Goal: Task Accomplishment & Management: Manage account settings

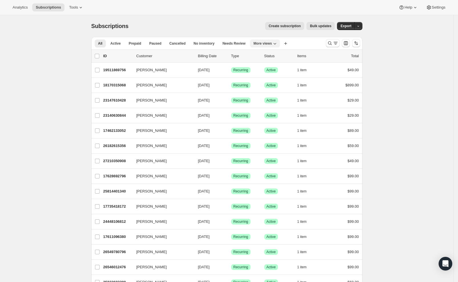
click at [272, 44] on span "More views" at bounding box center [263, 43] width 19 height 5
click at [283, 77] on button "Trial Conversions Sermonary" at bounding box center [283, 77] width 57 height 10
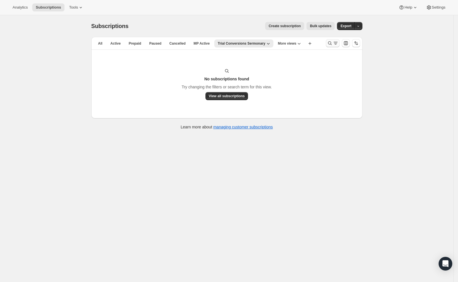
click at [337, 43] on icon "Search and filter results" at bounding box center [336, 43] width 6 height 6
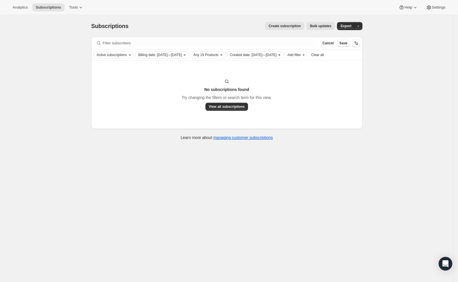
click at [277, 57] on span "Created date: Jul 1, 2025—Jul 31, 2025" at bounding box center [253, 55] width 47 height 5
click at [271, 84] on span "Last 15 days" at bounding box center [276, 83] width 21 height 4
click at [259, 81] on input "Last 15 days" at bounding box center [259, 81] width 0 height 0
radio input "true"
click at [293, 117] on button "Apply" at bounding box center [293, 113] width 30 height 9
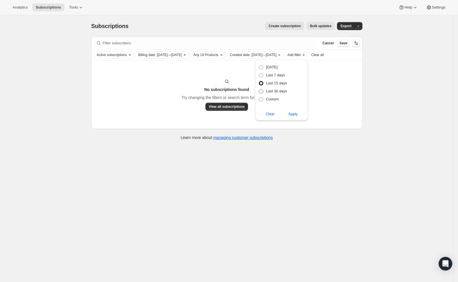
click at [273, 93] on span "Last 30 days" at bounding box center [276, 91] width 21 height 4
click at [259, 89] on input "Last 30 days" at bounding box center [259, 89] width 0 height 0
radio input "true"
click at [297, 116] on span "Apply" at bounding box center [293, 114] width 9 height 6
click at [187, 55] on icon "Clear" at bounding box center [185, 55] width 5 height 5
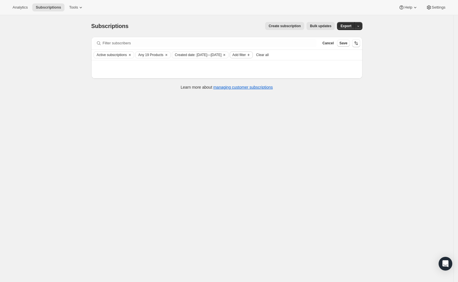
click at [246, 53] on span "Add filter" at bounding box center [239, 55] width 13 height 5
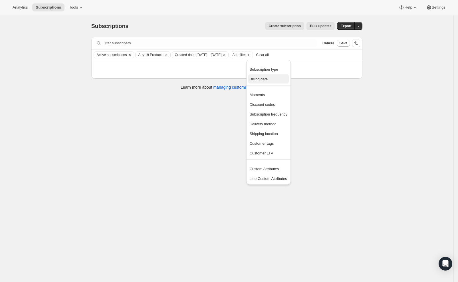
click at [268, 77] on span "Billing date" at bounding box center [259, 79] width 18 height 4
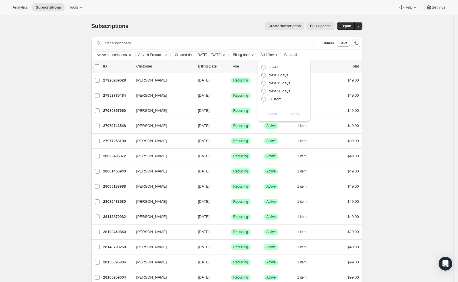
click at [278, 85] on span "Next 15 days" at bounding box center [280, 83] width 22 height 4
click at [262, 81] on input "Next 15 days" at bounding box center [262, 81] width 0 height 0
radio input "true"
click at [98, 65] on input "0 selected" at bounding box center [97, 66] width 5 height 5
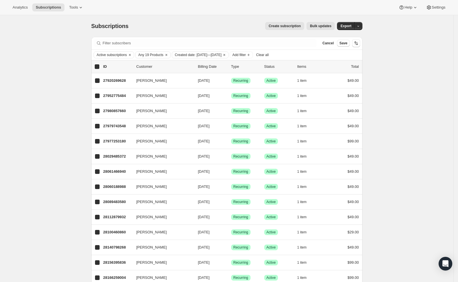
checkbox input "true"
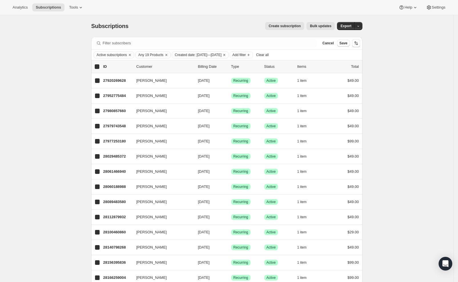
checkbox input "true"
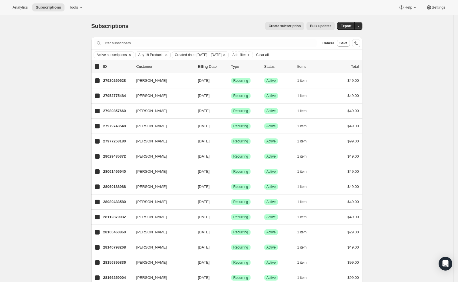
checkbox input "true"
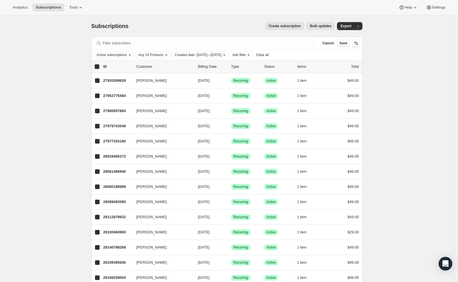
checkbox input "true"
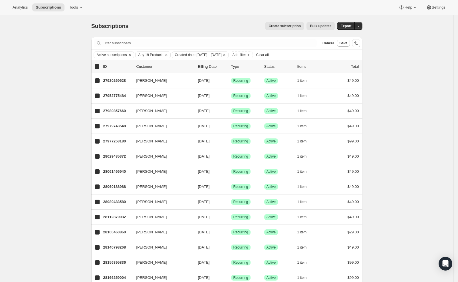
checkbox input "true"
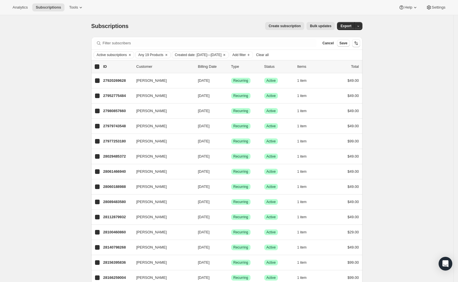
checkbox input "true"
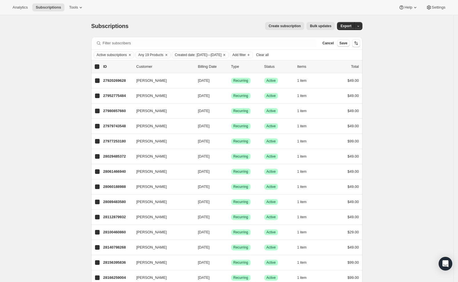
checkbox input "true"
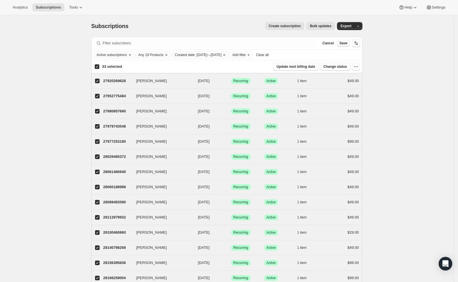
click at [345, 42] on span "Save" at bounding box center [344, 43] width 8 height 5
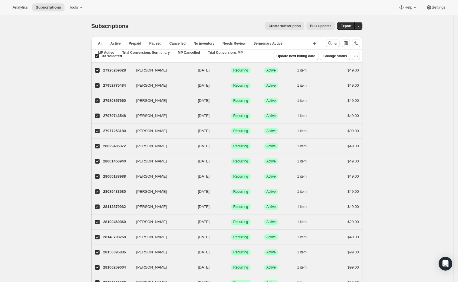
click at [229, 52] on div "33 selected Update next billing date Change status" at bounding box center [227, 56] width 271 height 8
click at [222, 54] on div "33 selected Update next billing date Change status" at bounding box center [227, 56] width 271 height 8
click at [99, 57] on input "33 selected" at bounding box center [97, 56] width 5 height 5
checkbox input "false"
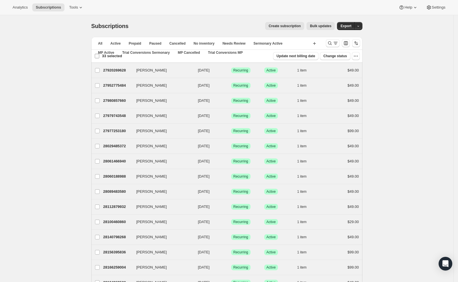
checkbox input "false"
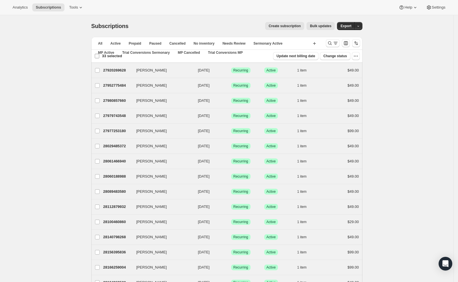
checkbox input "false"
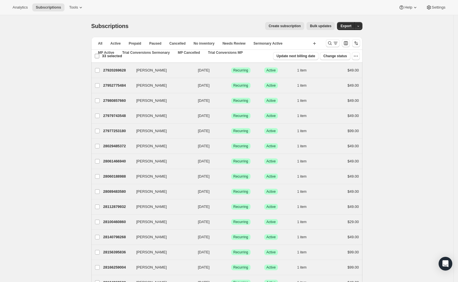
checkbox input "false"
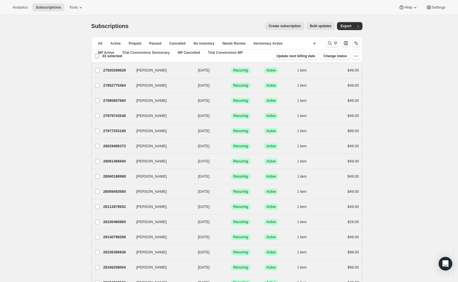
checkbox input "false"
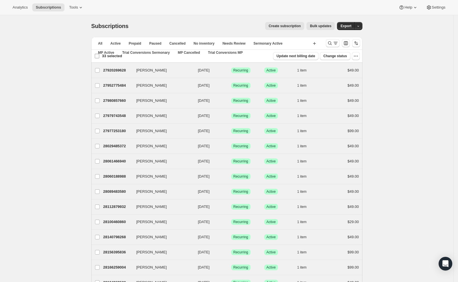
checkbox input "false"
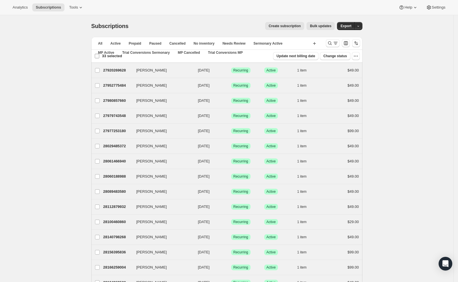
checkbox input "false"
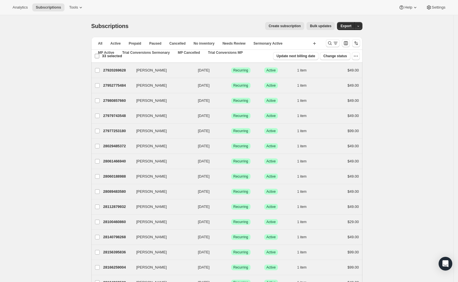
checkbox input "false"
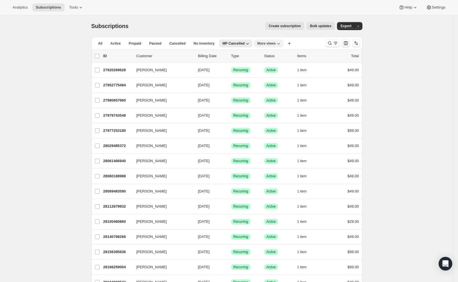
click at [276, 42] on span "More views" at bounding box center [266, 43] width 19 height 5
click at [283, 89] on button "Trial Conversions MP" at bounding box center [287, 87] width 57 height 10
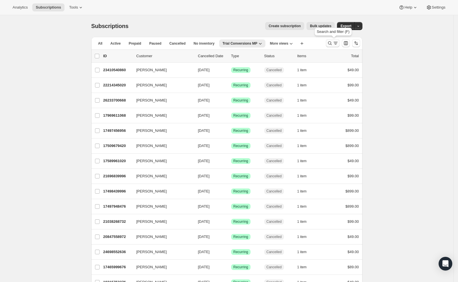
click at [337, 42] on icon "Search and filter results" at bounding box center [336, 43] width 6 height 6
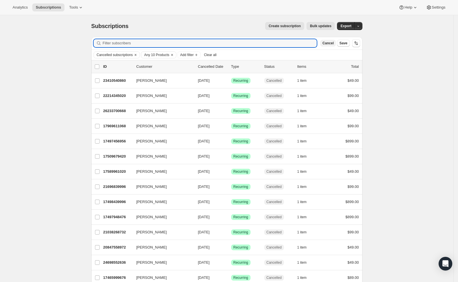
click at [331, 45] on button "Cancel" at bounding box center [329, 43] width 16 height 7
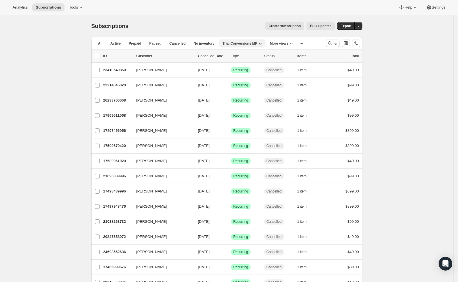
click at [261, 44] on icon "button" at bounding box center [261, 44] width 6 height 6
click at [285, 43] on span "More views" at bounding box center [279, 43] width 19 height 5
click at [287, 77] on button "MP Active" at bounding box center [300, 77] width 57 height 10
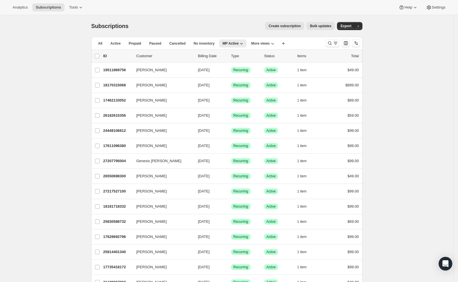
click at [102, 56] on div "list header ID Customer Billing Date Type Status Items Total" at bounding box center [227, 56] width 265 height 6
click at [99, 57] on input "0 selected" at bounding box center [97, 56] width 5 height 5
checkbox input "true"
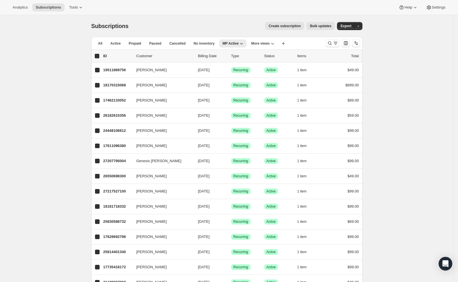
checkbox input "true"
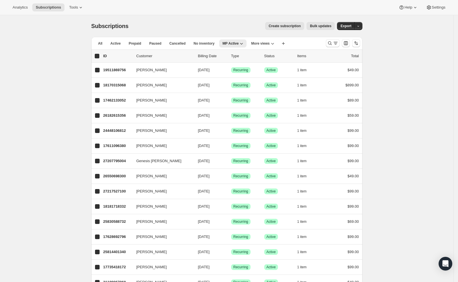
checkbox input "true"
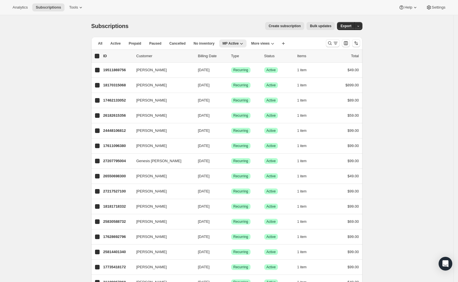
checkbox input "true"
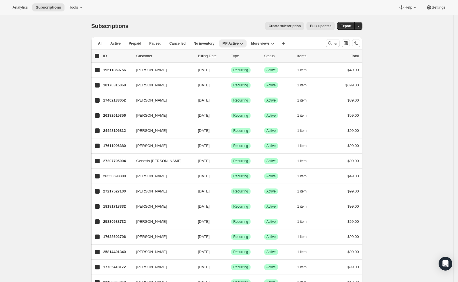
checkbox input "true"
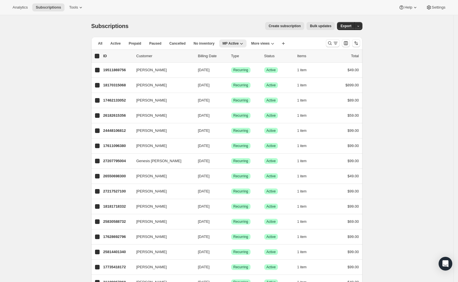
checkbox input "true"
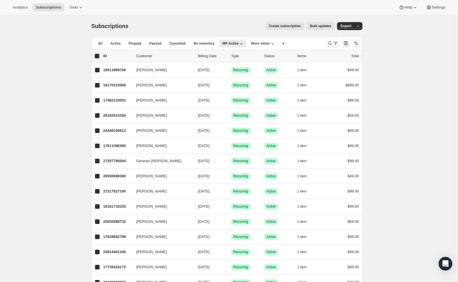
checkbox input "true"
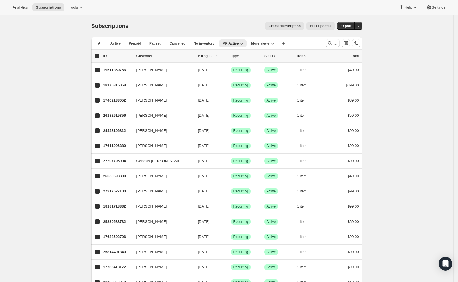
checkbox input "true"
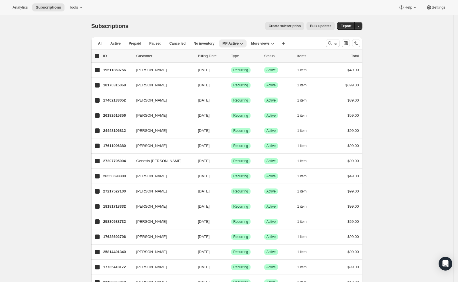
checkbox input "true"
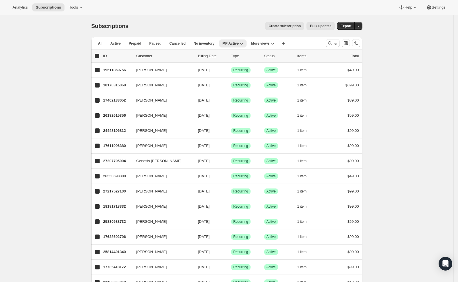
checkbox input "true"
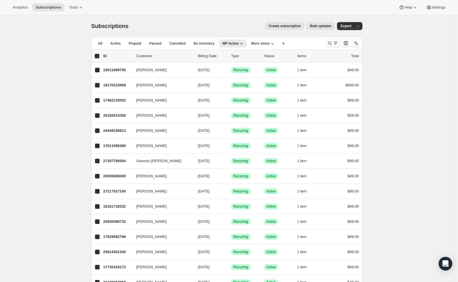
checkbox input "true"
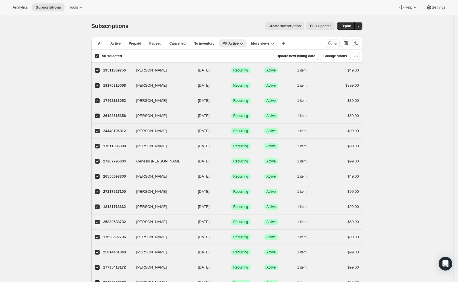
click at [99, 57] on input "50 selected" at bounding box center [97, 56] width 5 height 5
checkbox input "false"
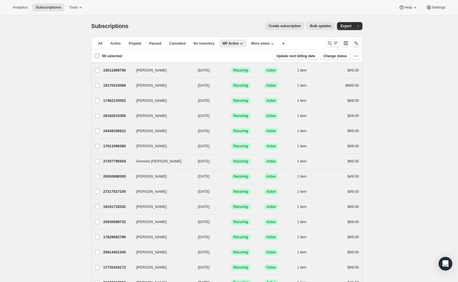
checkbox input "false"
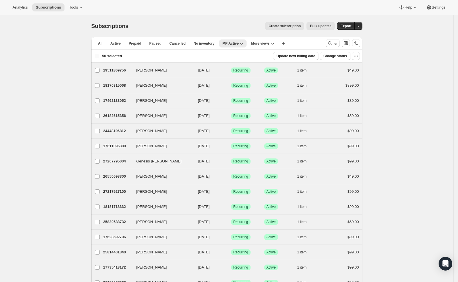
checkbox input "false"
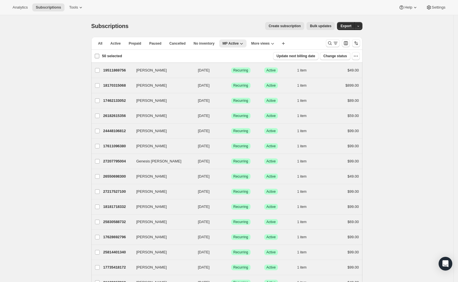
checkbox input "false"
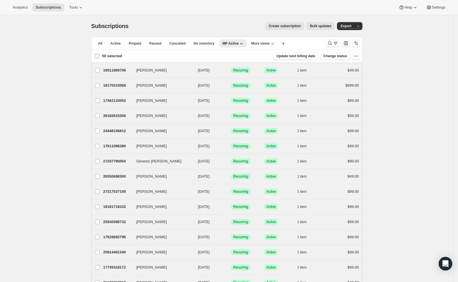
checkbox input "false"
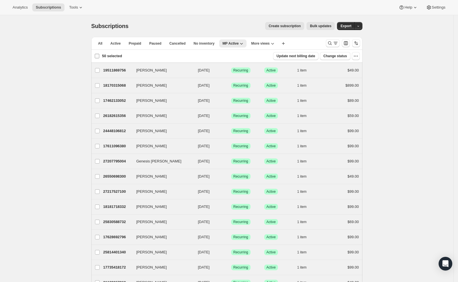
checkbox input "false"
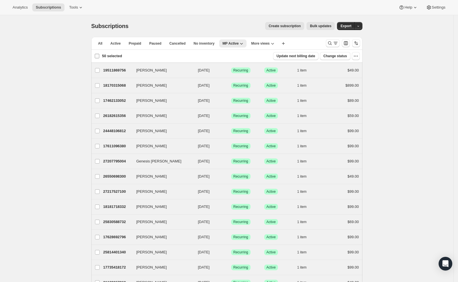
checkbox input "false"
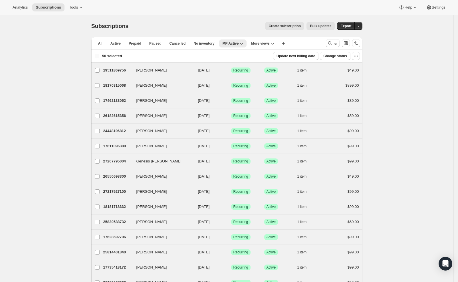
checkbox input "false"
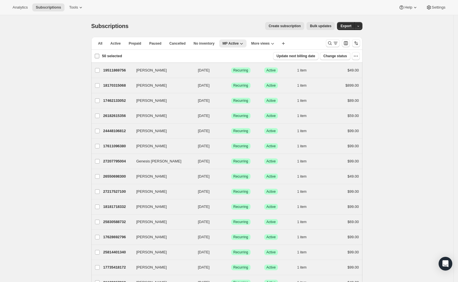
checkbox input "false"
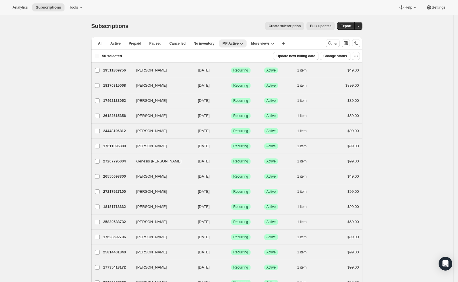
checkbox input "false"
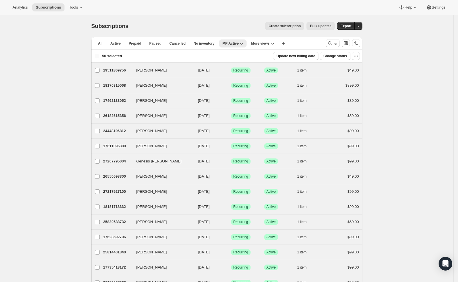
checkbox input "false"
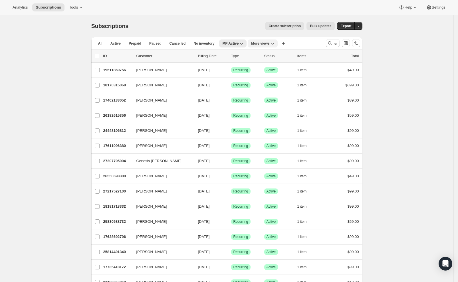
click at [273, 45] on icon "More views" at bounding box center [273, 44] width 6 height 6
click at [278, 97] on button "Trial Conversions Sermonary" at bounding box center [281, 97] width 57 height 10
click at [336, 44] on icon "Search and filter results" at bounding box center [336, 43] width 6 height 6
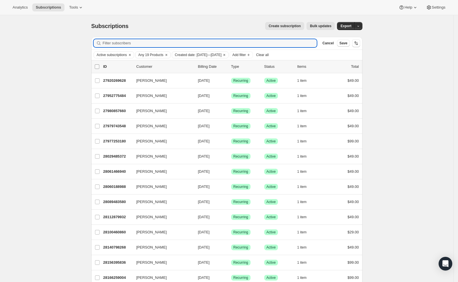
click at [99, 69] on input "0 selected" at bounding box center [97, 66] width 5 height 5
checkbox input "true"
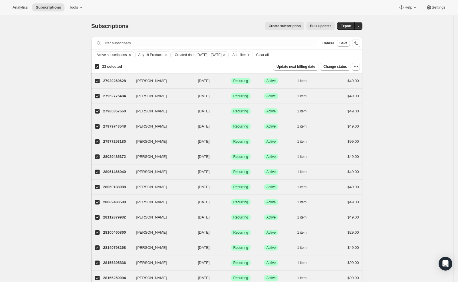
checkbox input "true"
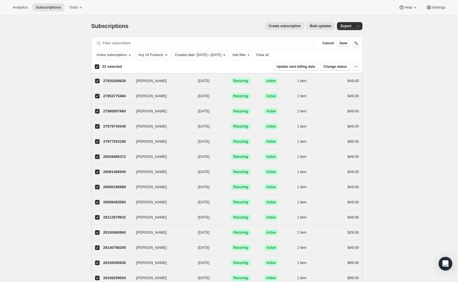
checkbox input "true"
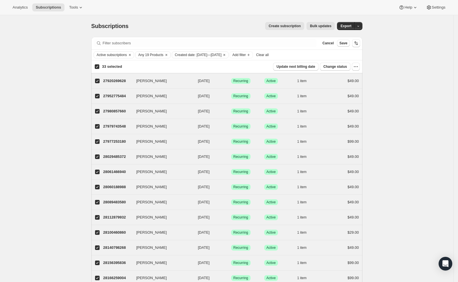
checkbox input "true"
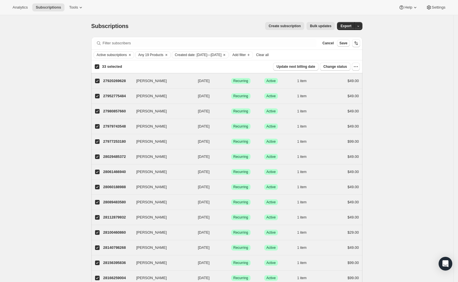
checkbox input "true"
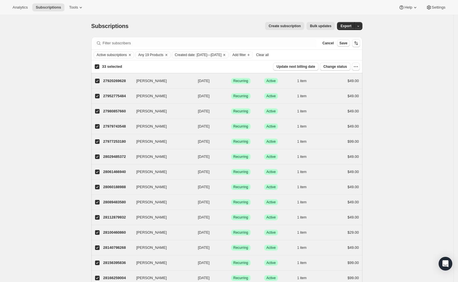
checkbox input "true"
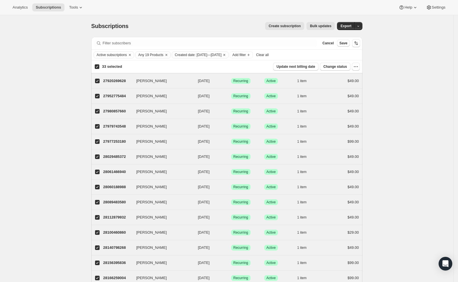
checkbox input "true"
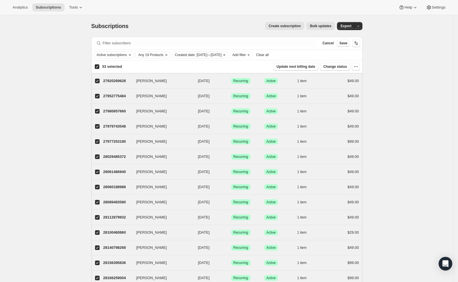
checkbox input "true"
click at [99, 69] on input "33 selected" at bounding box center [97, 66] width 5 height 5
checkbox input "false"
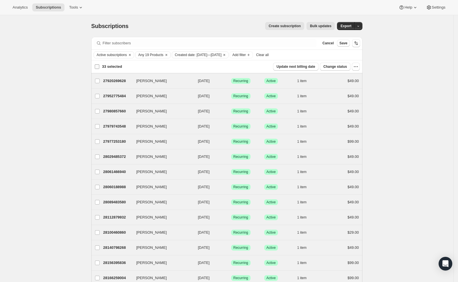
checkbox input "false"
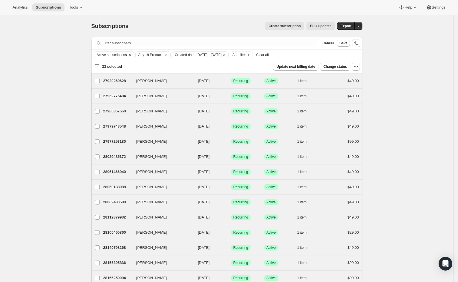
checkbox input "false"
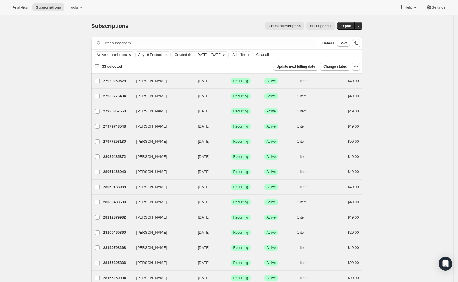
checkbox input "false"
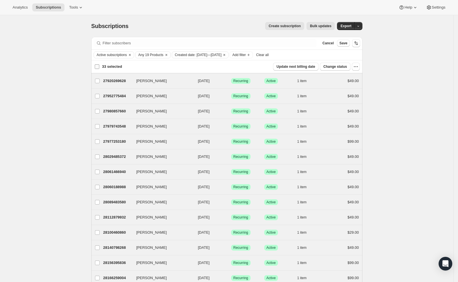
checkbox input "false"
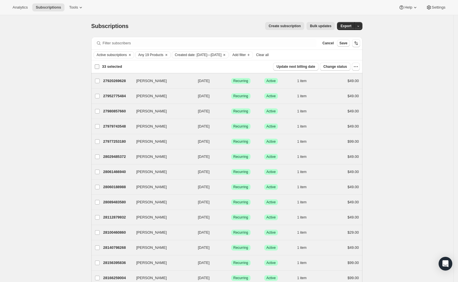
checkbox input "false"
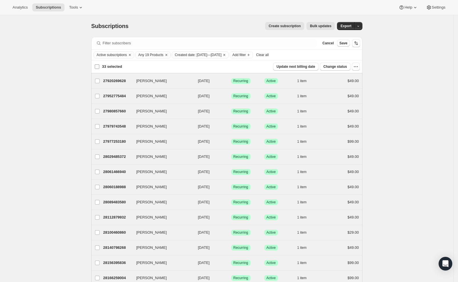
checkbox input "false"
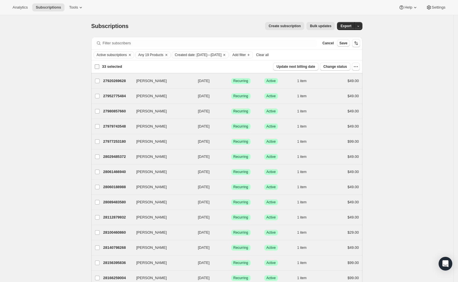
checkbox input "false"
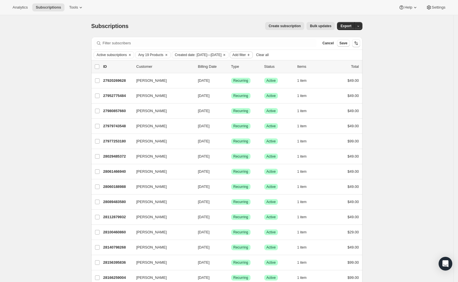
click at [246, 56] on span "Add filter" at bounding box center [239, 55] width 13 height 5
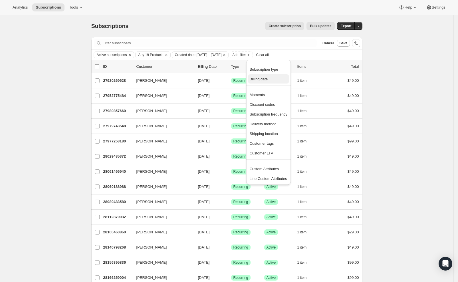
click at [265, 81] on span "Billing date" at bounding box center [259, 79] width 18 height 4
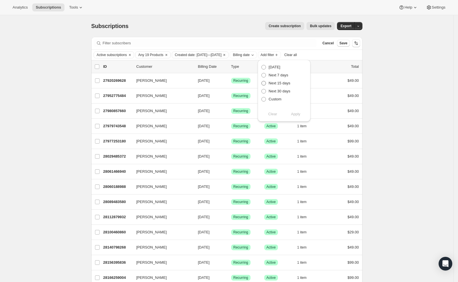
click at [276, 84] on span "Next 15 days" at bounding box center [280, 83] width 22 height 4
click at [262, 81] on input "Next 15 days" at bounding box center [262, 81] width 0 height 0
radio input "true"
click at [297, 115] on span "Apply" at bounding box center [295, 114] width 9 height 6
click at [99, 69] on input "0 selected" at bounding box center [97, 66] width 5 height 5
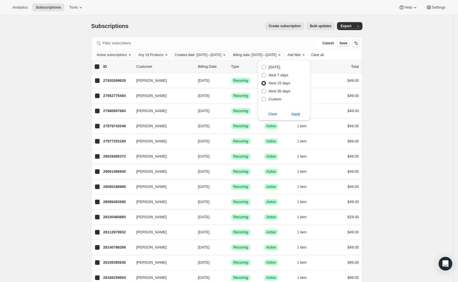
checkbox input "true"
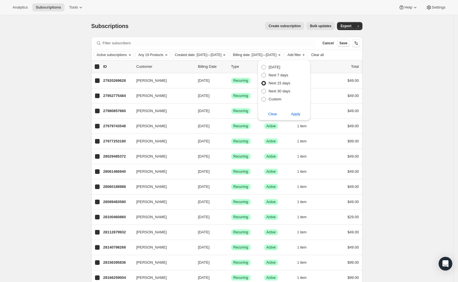
checkbox input "true"
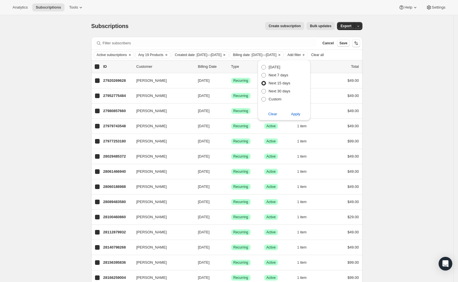
checkbox input "true"
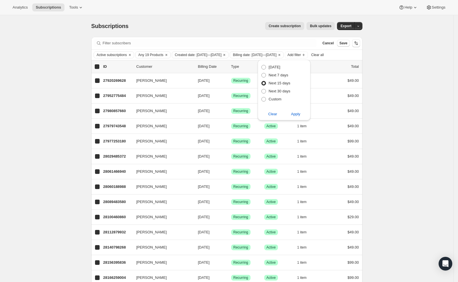
checkbox input "true"
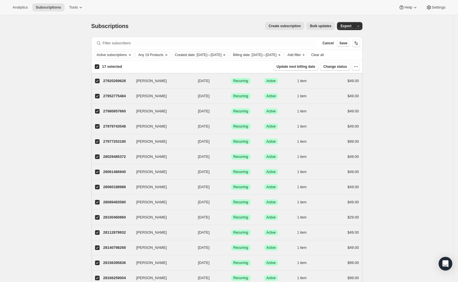
click at [99, 69] on input "17 selected" at bounding box center [97, 66] width 5 height 5
checkbox input "false"
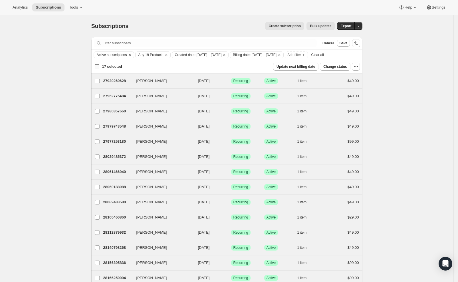
checkbox input "false"
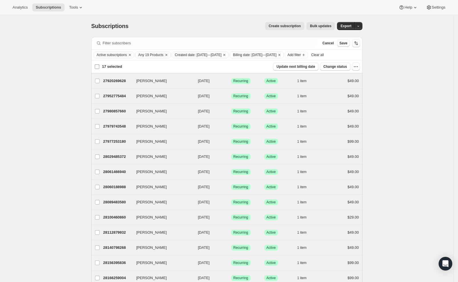
checkbox input "false"
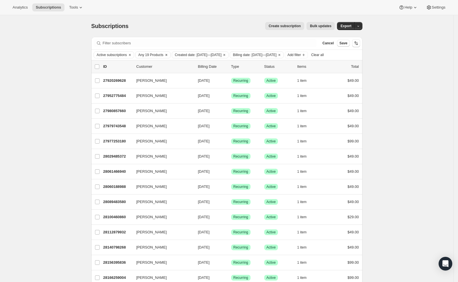
click at [159, 55] on span "Any 19 Products" at bounding box center [151, 55] width 25 height 5
click at [174, 86] on span "Select products to filter..." at bounding box center [180, 86] width 41 height 5
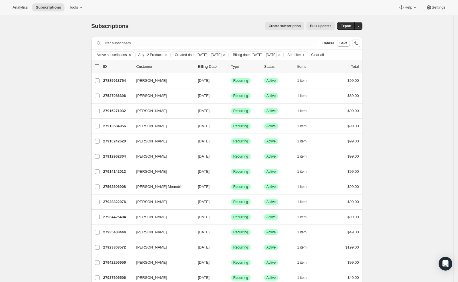
click at [97, 69] on input "0 selected" at bounding box center [97, 66] width 5 height 5
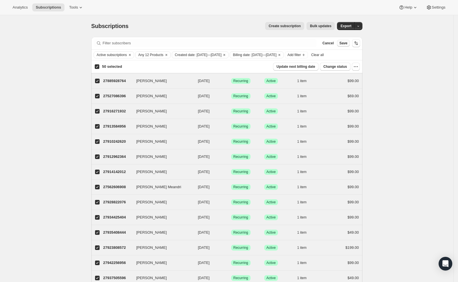
click at [347, 42] on span "Save" at bounding box center [344, 43] width 8 height 5
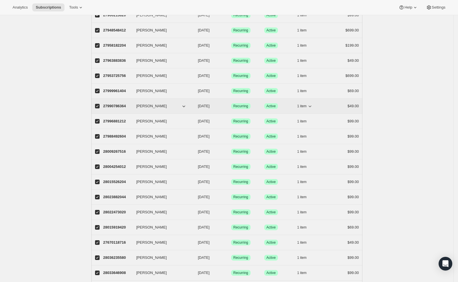
scroll to position [568, 0]
